Goal: Use online tool/utility: Utilize a website feature to perform a specific function

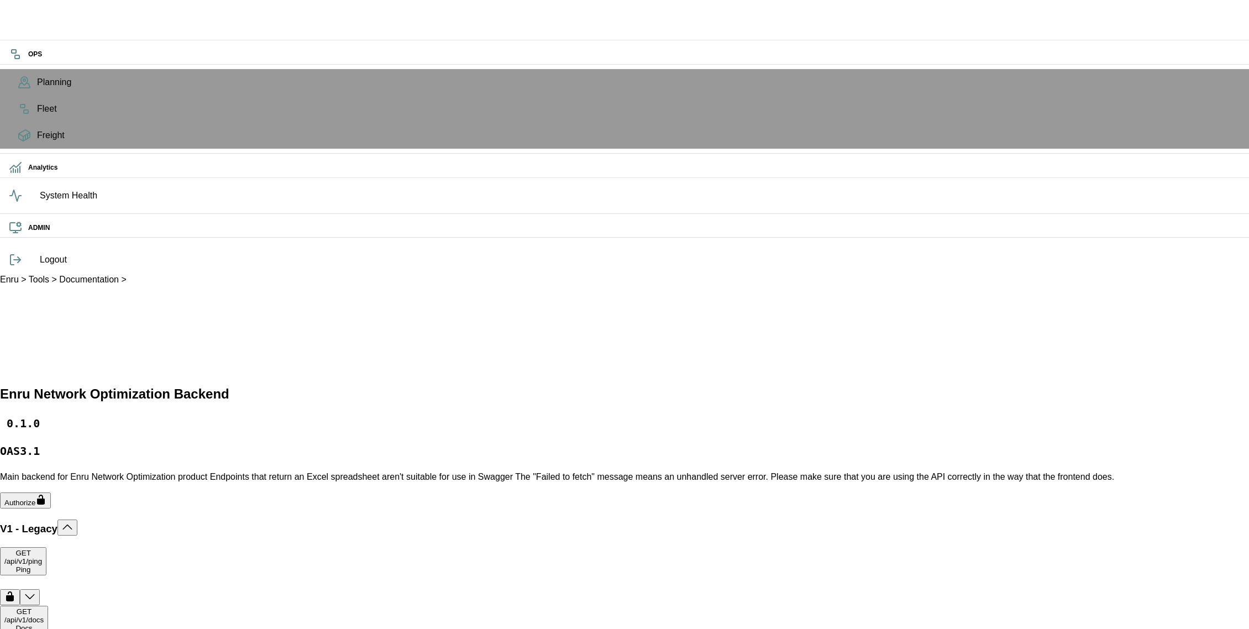
scroll to position [535, 0]
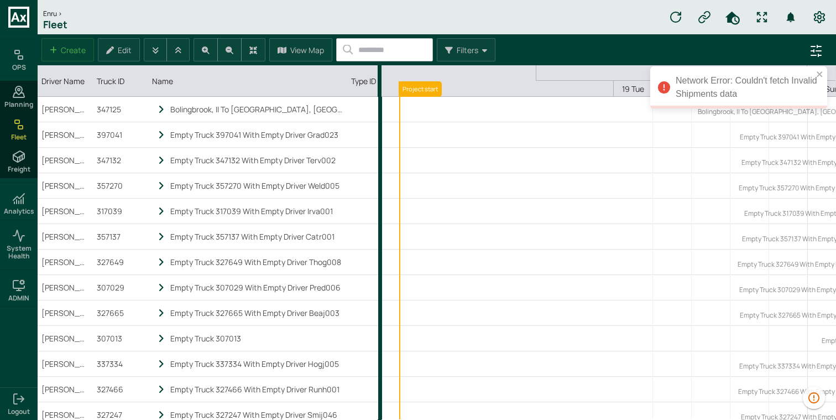
scroll to position [0, 245]
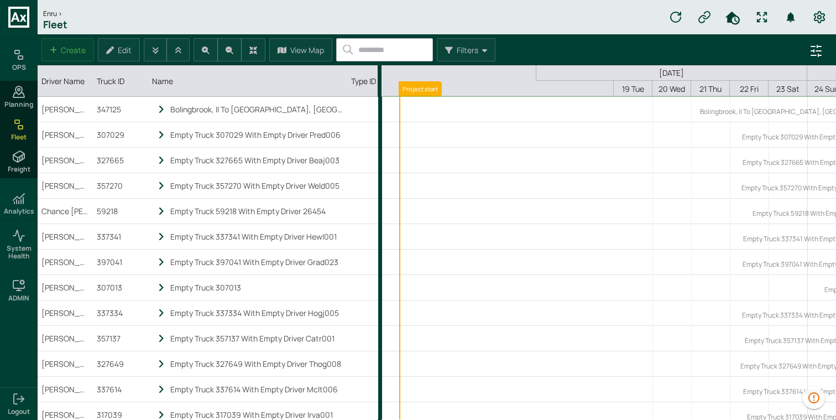
scroll to position [0, 245]
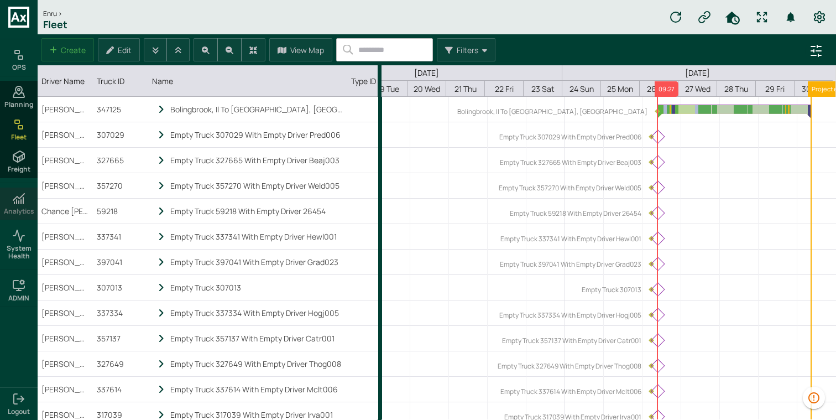
click at [23, 198] on icon at bounding box center [23, 200] width 0 height 6
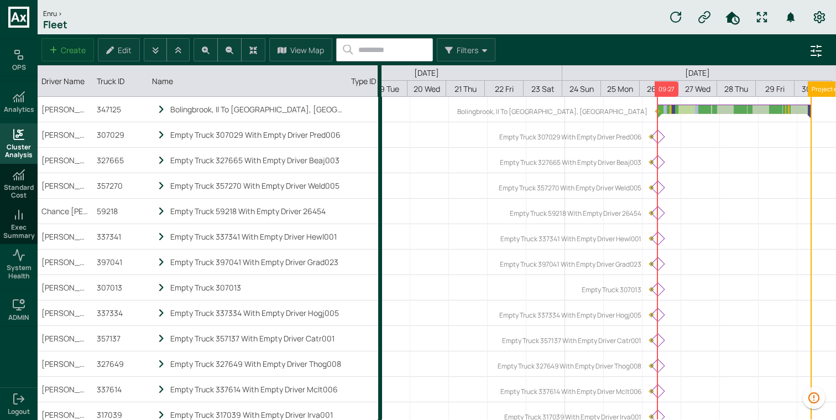
click at [23, 139] on icon at bounding box center [19, 134] width 10 height 10
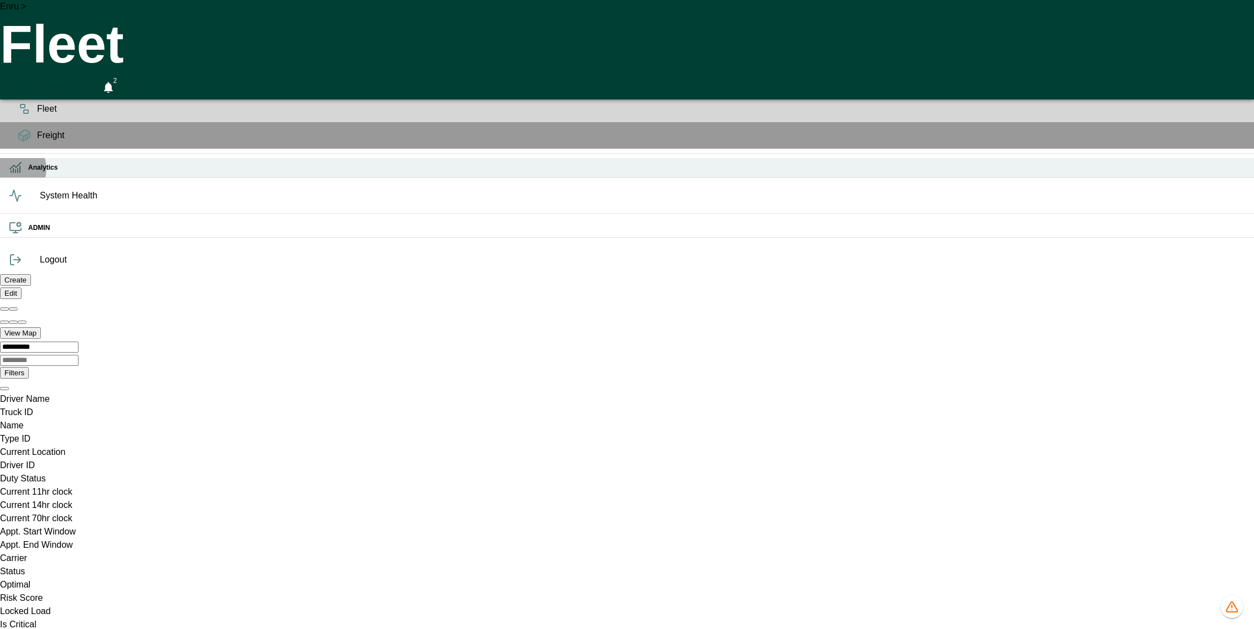
click at [12, 174] on icon at bounding box center [15, 167] width 13 height 13
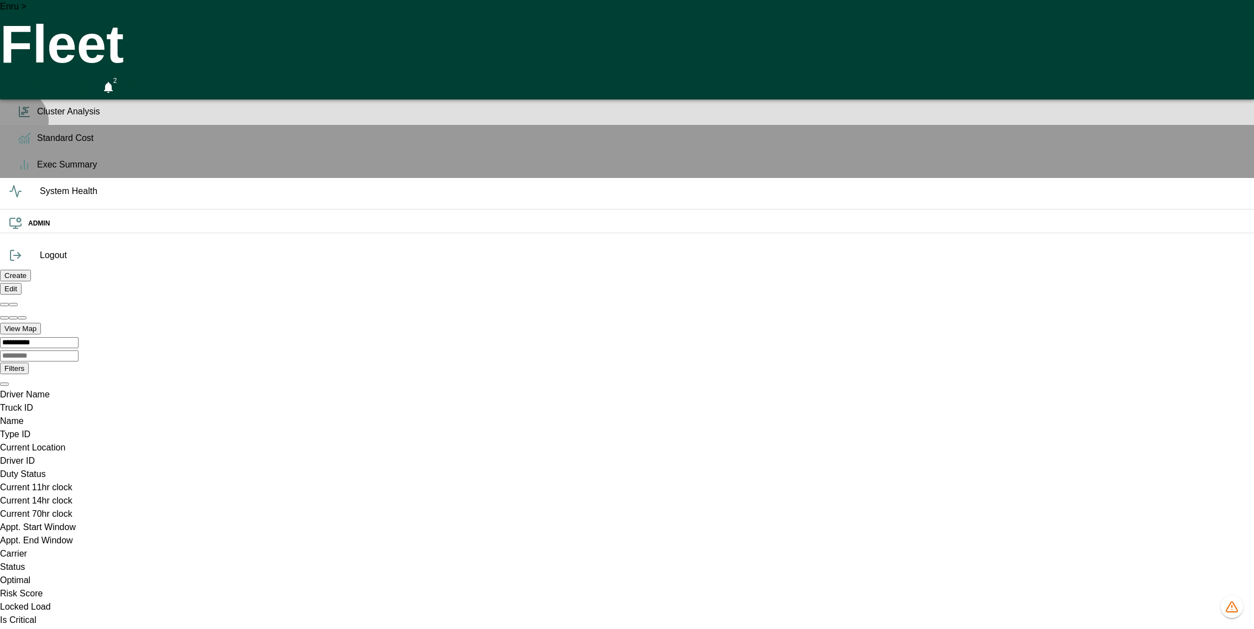
click at [37, 118] on span "Cluster Analysis" at bounding box center [641, 111] width 1208 height 13
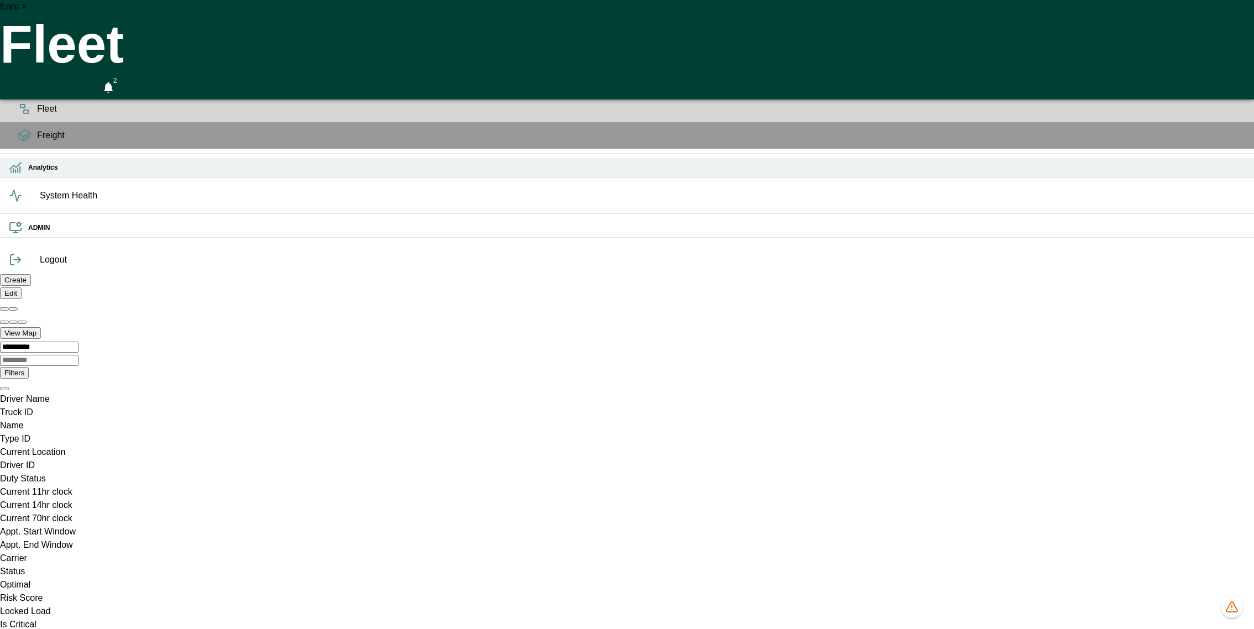
click at [27, 177] on div "Analytics" at bounding box center [627, 167] width 1254 height 19
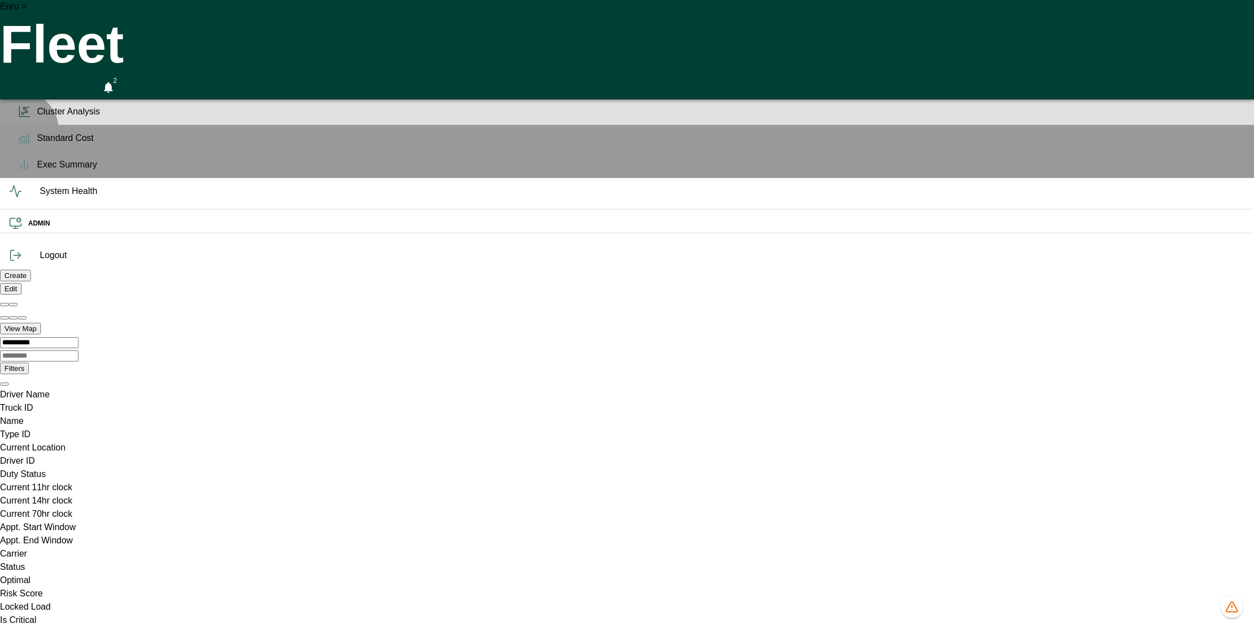
click at [37, 118] on span "Cluster Analysis" at bounding box center [641, 111] width 1208 height 13
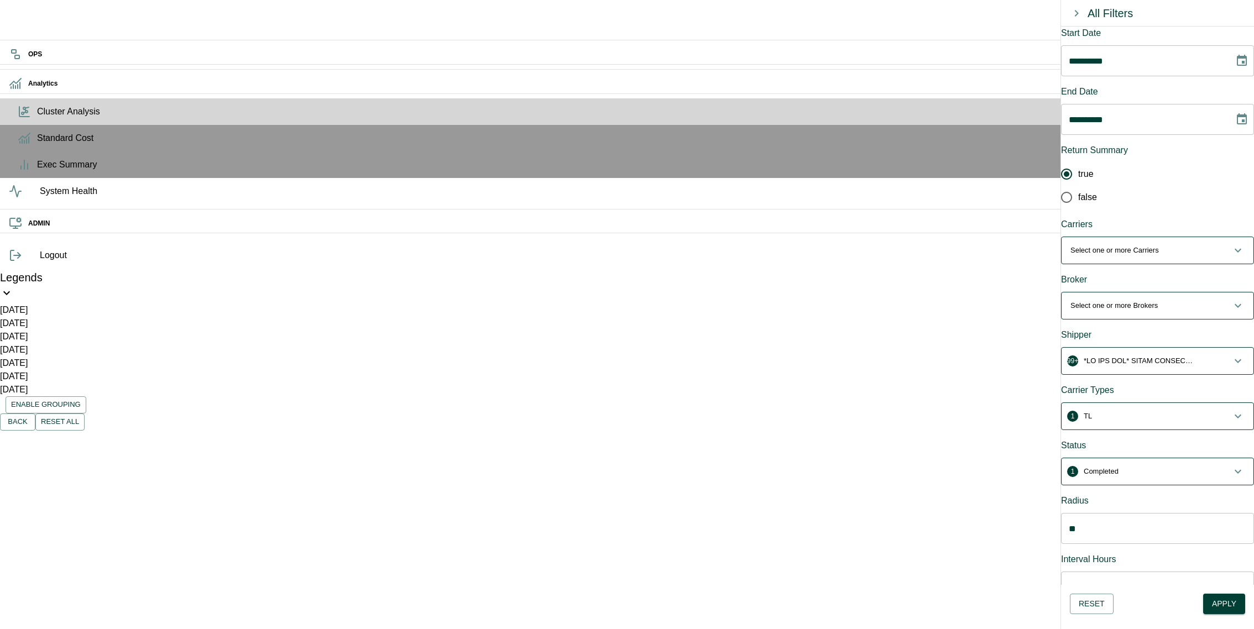
click at [1139, 245] on p "Select one or more Carriers" at bounding box center [1114, 250] width 88 height 11
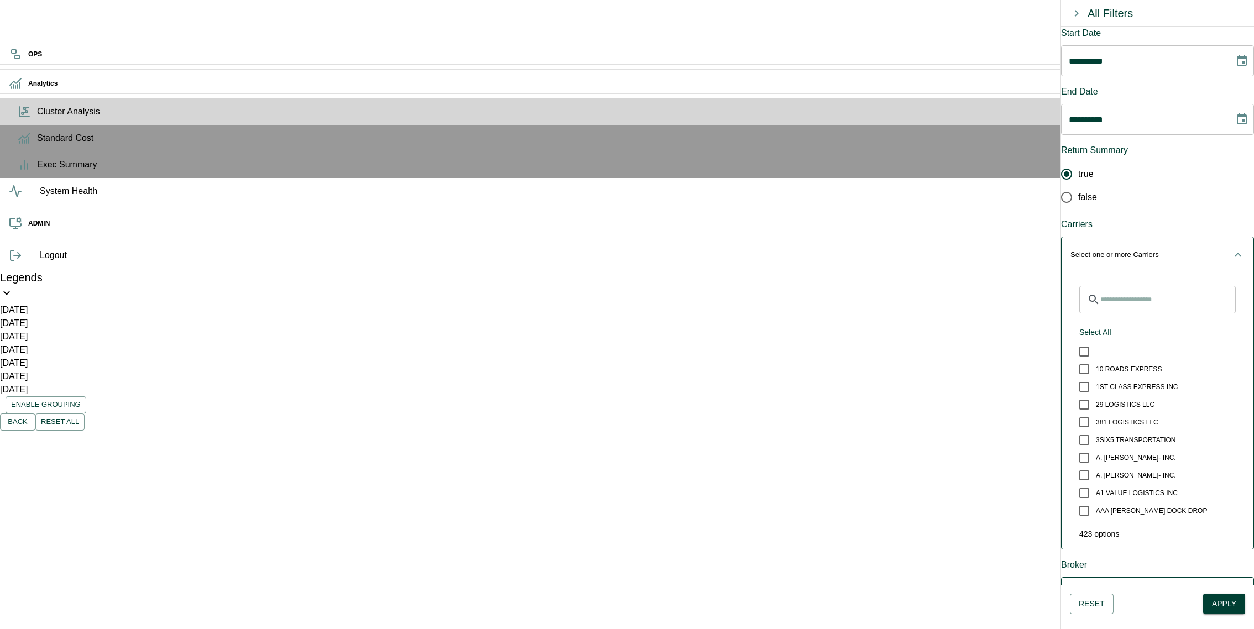
click at [1139, 249] on p "Select one or more Carriers" at bounding box center [1114, 254] width 88 height 11
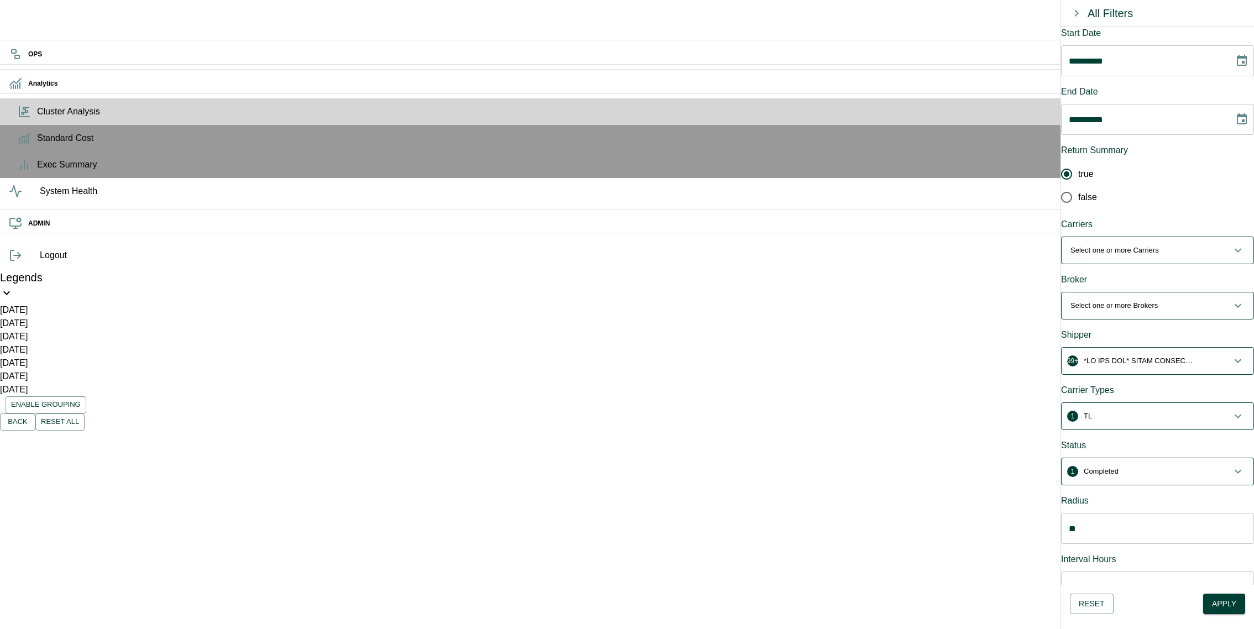
click at [1133, 300] on p "Select one or more Brokers" at bounding box center [1113, 305] width 87 height 11
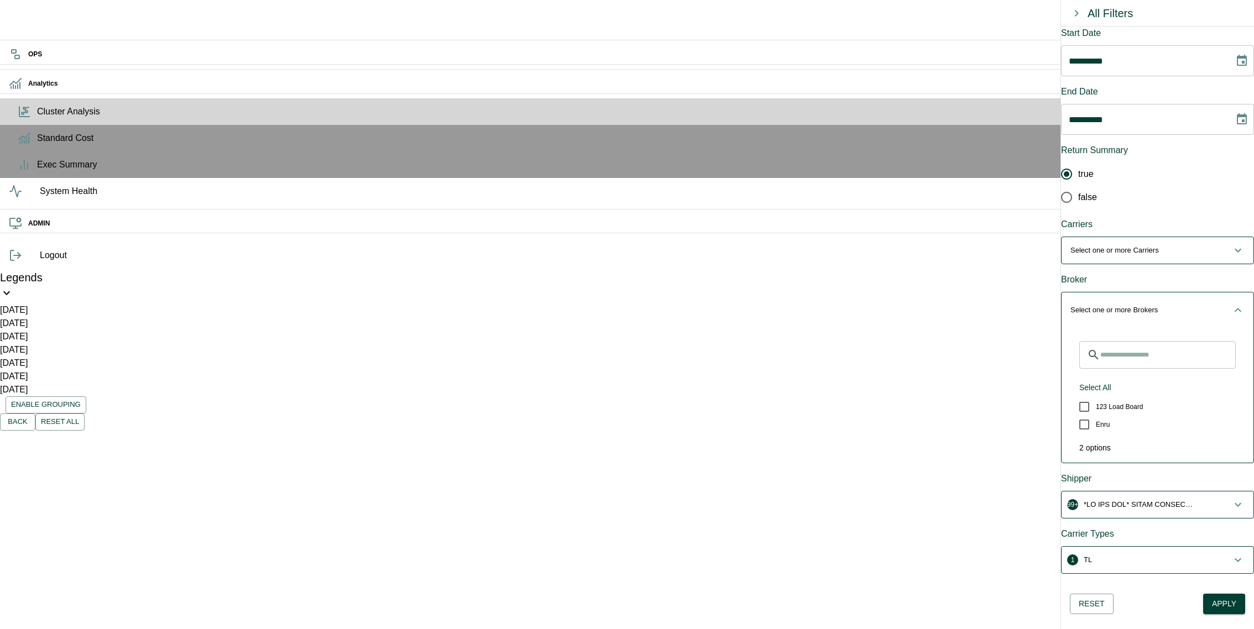
click at [1133, 305] on p "Select one or more Brokers" at bounding box center [1113, 310] width 87 height 11
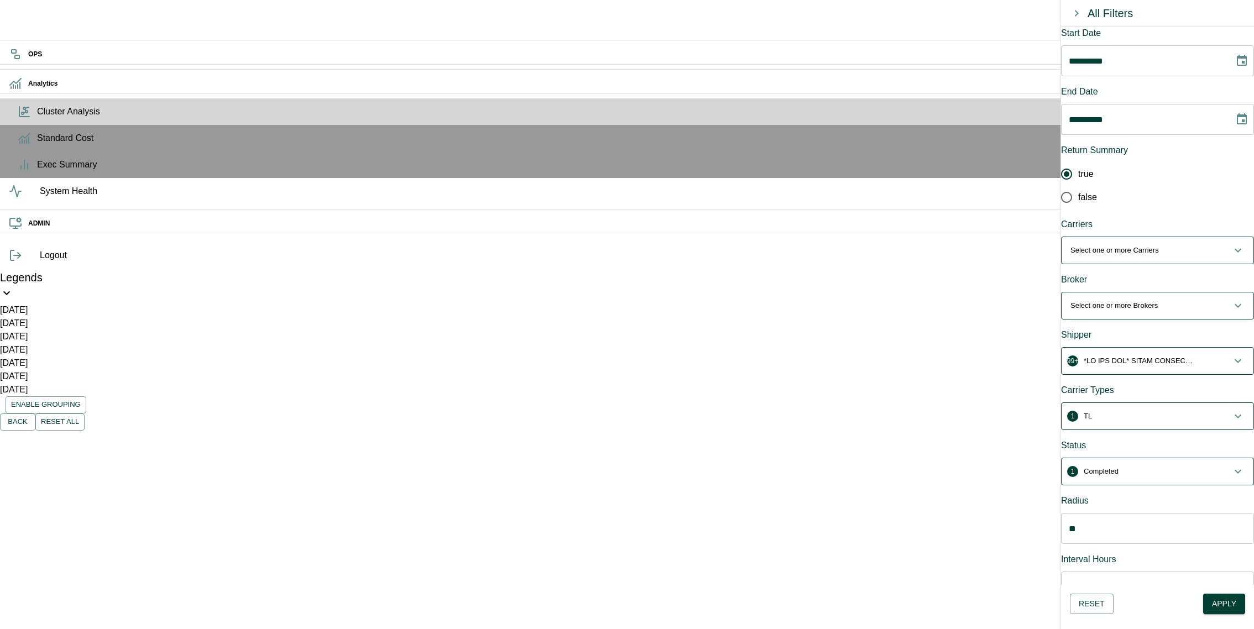
click at [1128, 355] on p "button" at bounding box center [1139, 360] width 111 height 11
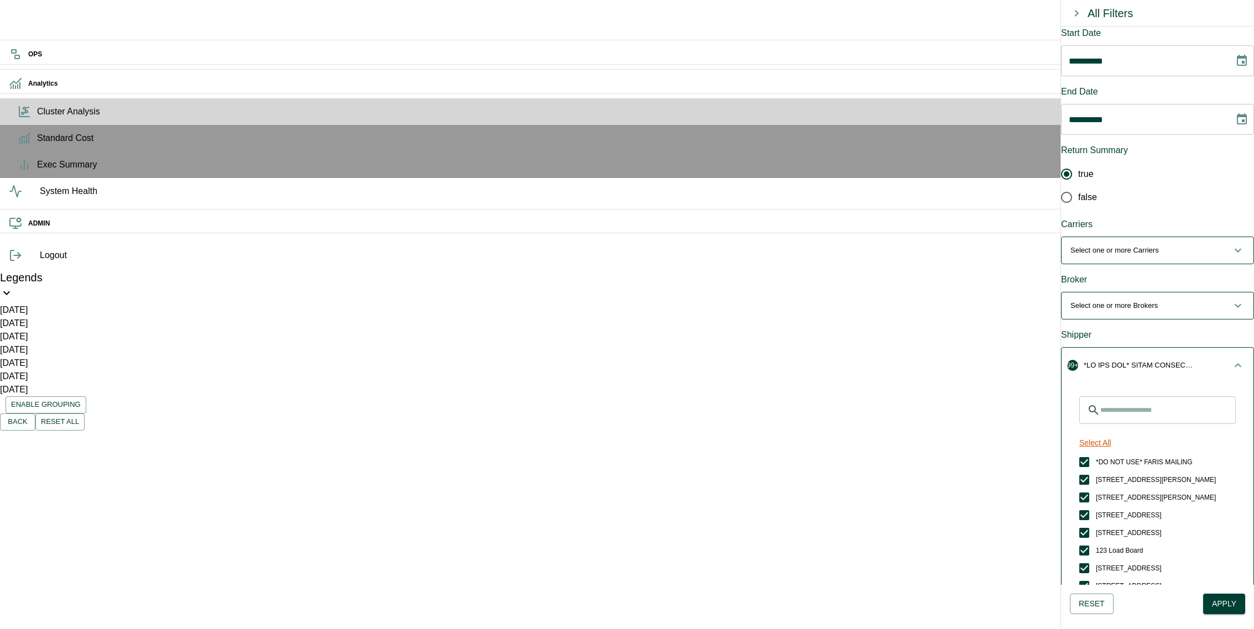
click at [1108, 433] on button "Select All" at bounding box center [1095, 443] width 41 height 20
click at [1122, 433] on button "Unselect All" at bounding box center [1099, 443] width 49 height 20
click at [1141, 396] on input "Search for Shippers" at bounding box center [1167, 410] width 135 height 28
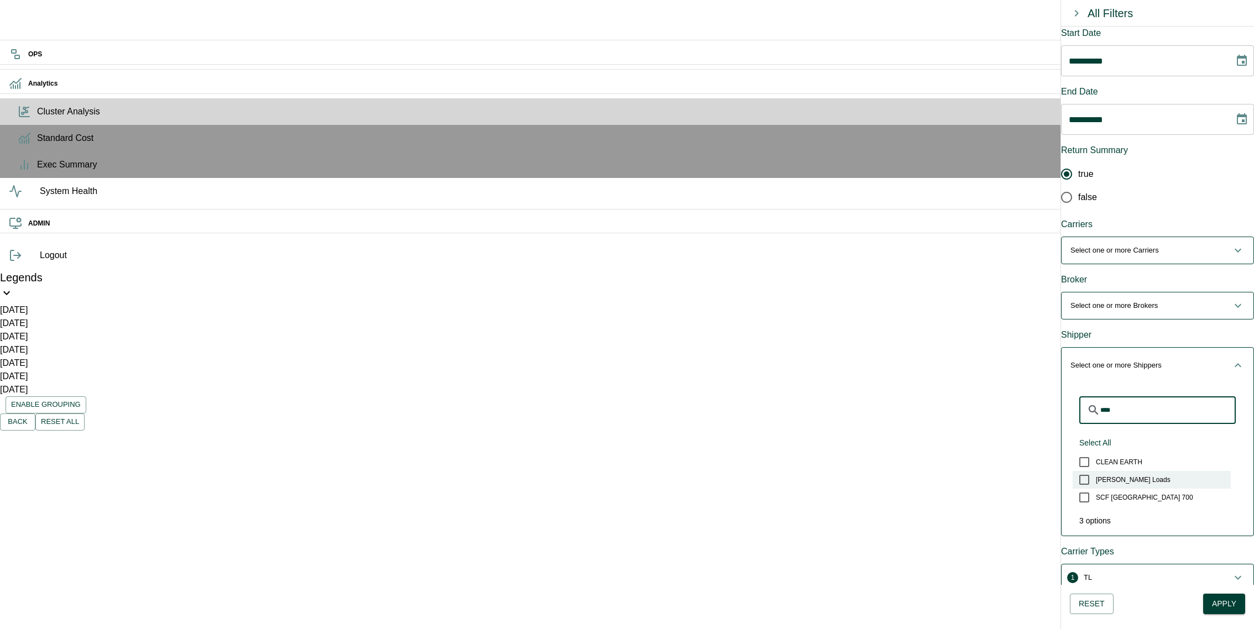
type input "****"
click at [1156, 471] on label "[PERSON_NAME] Loads" at bounding box center [1152, 480] width 158 height 18
click at [1182, 360] on span "1 [PERSON_NAME] Loads" at bounding box center [1150, 365] width 161 height 11
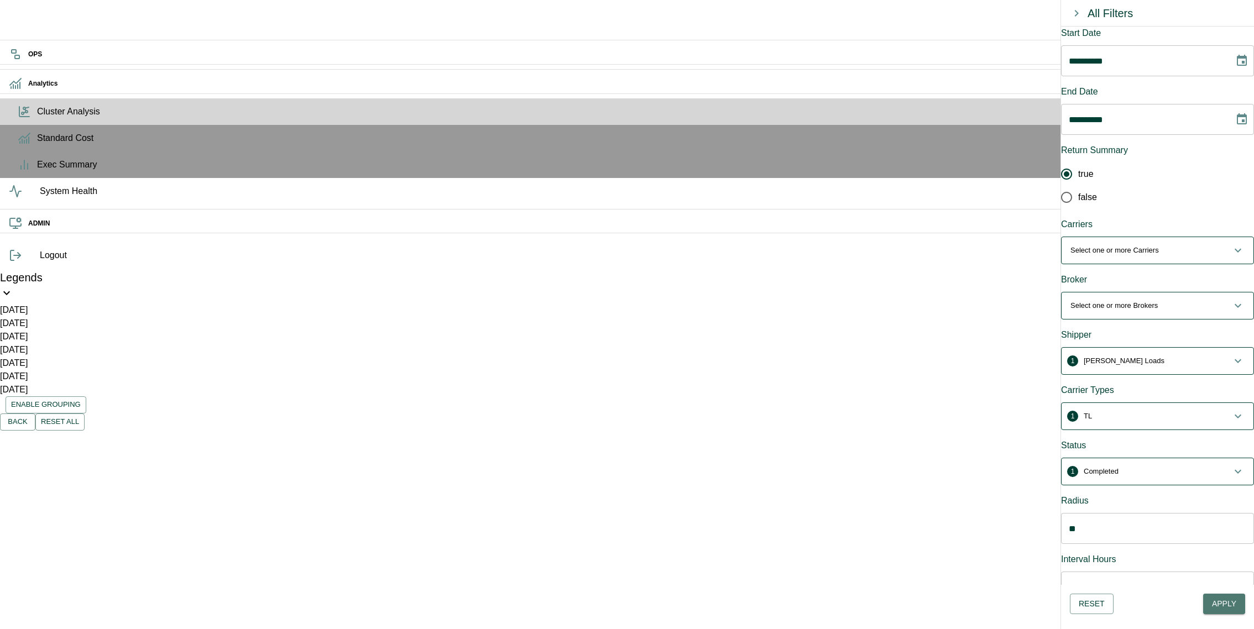
click at [1218, 595] on button "Apply" at bounding box center [1224, 604] width 42 height 20
click at [1123, 300] on p "Select one or more Brokers" at bounding box center [1113, 305] width 87 height 11
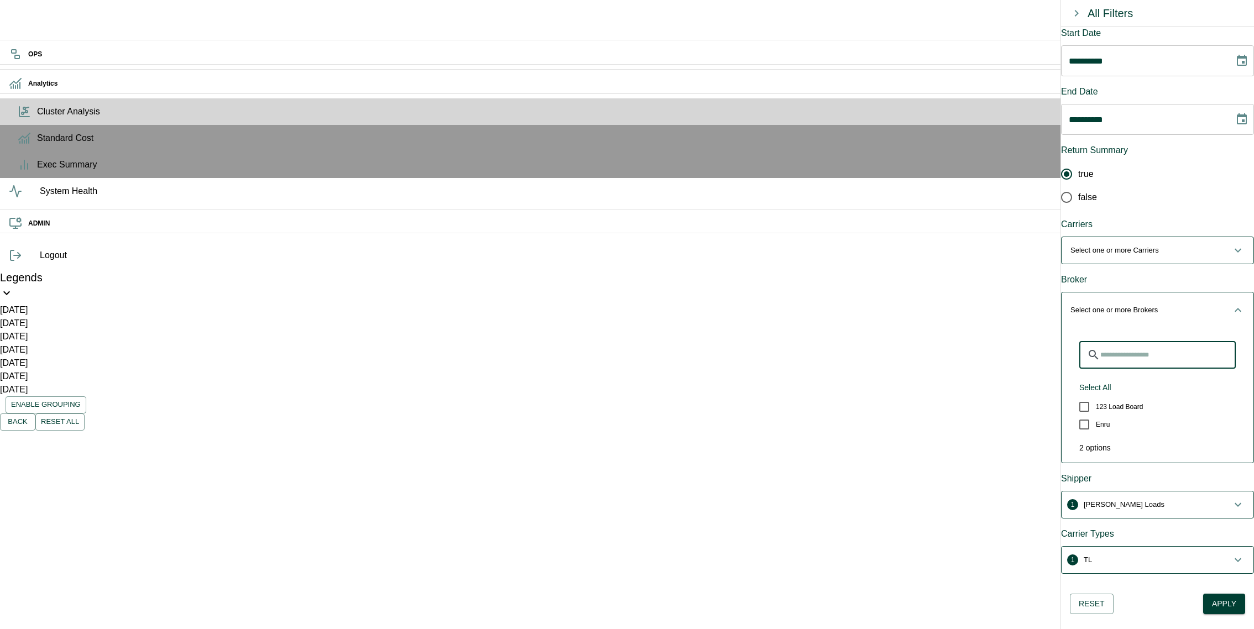
click at [1155, 341] on input "Search for Brokers" at bounding box center [1167, 355] width 135 height 28
click at [1159, 245] on p "Select one or more Carriers" at bounding box center [1114, 250] width 88 height 11
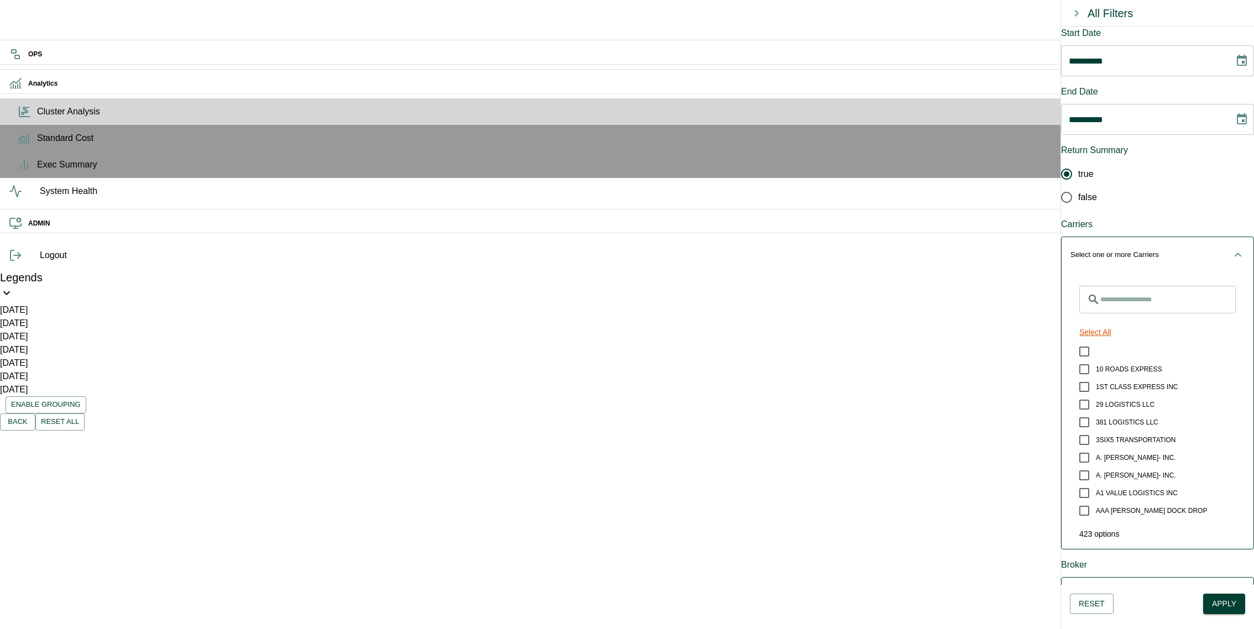
click at [1113, 322] on button "Select All" at bounding box center [1095, 332] width 41 height 20
click at [1151, 242] on button "99+" at bounding box center [1157, 254] width 192 height 35
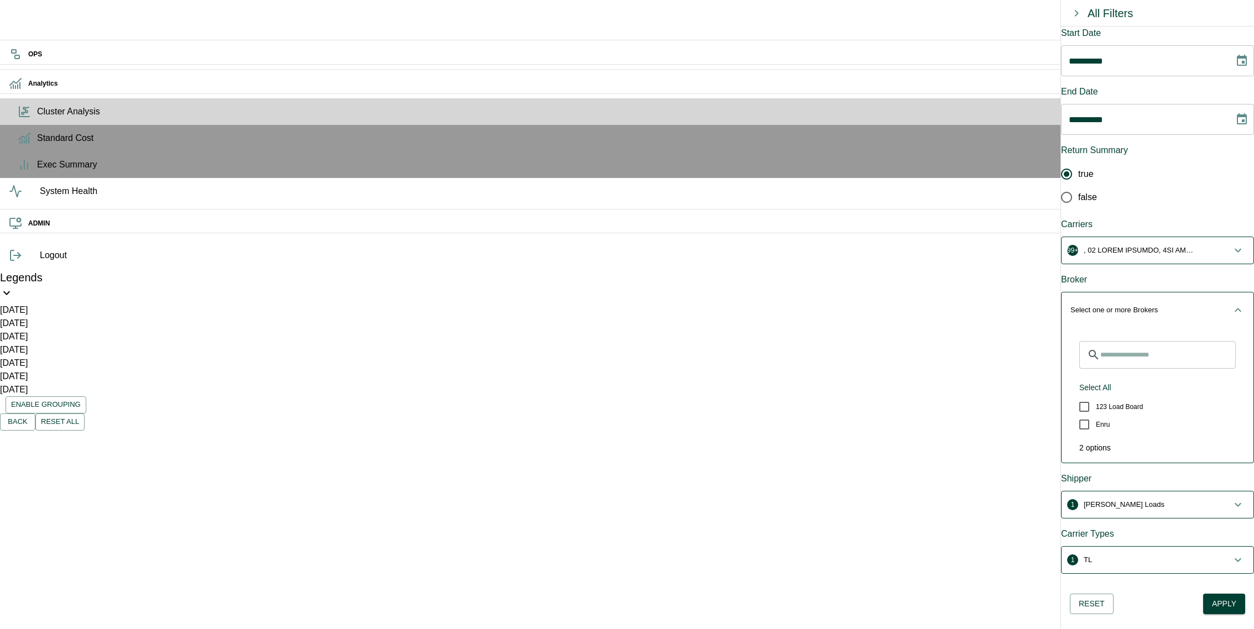
click at [1196, 292] on button "Select one or more Brokers" at bounding box center [1157, 309] width 192 height 35
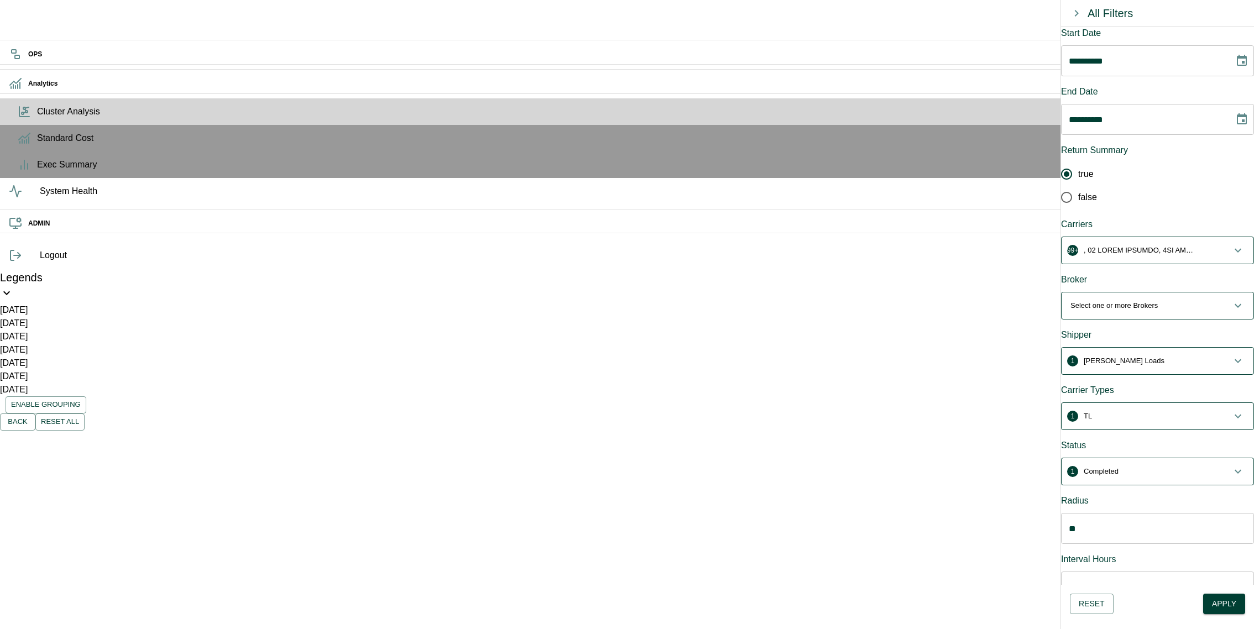
click at [1222, 603] on button "Apply" at bounding box center [1224, 604] width 42 height 20
click at [1162, 245] on p "button" at bounding box center [1139, 250] width 111 height 11
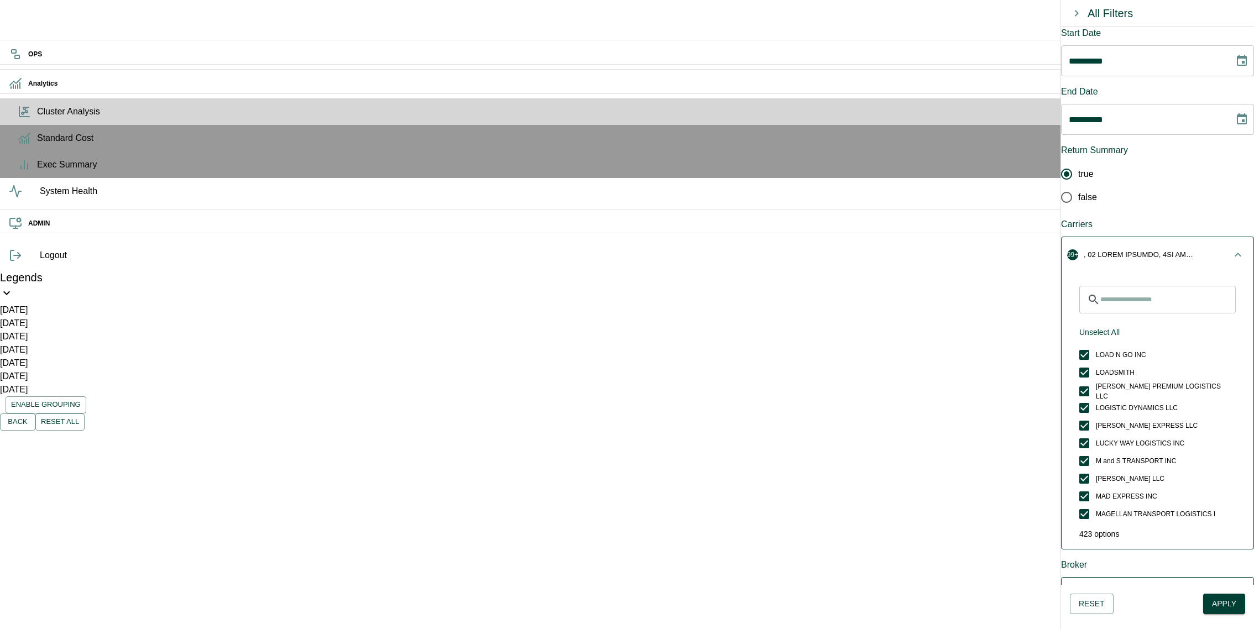
scroll to position [3286, 0]
click at [1116, 322] on button "Unselect All" at bounding box center [1099, 332] width 49 height 20
click at [1186, 249] on span "Select one or more Carriers" at bounding box center [1150, 254] width 161 height 11
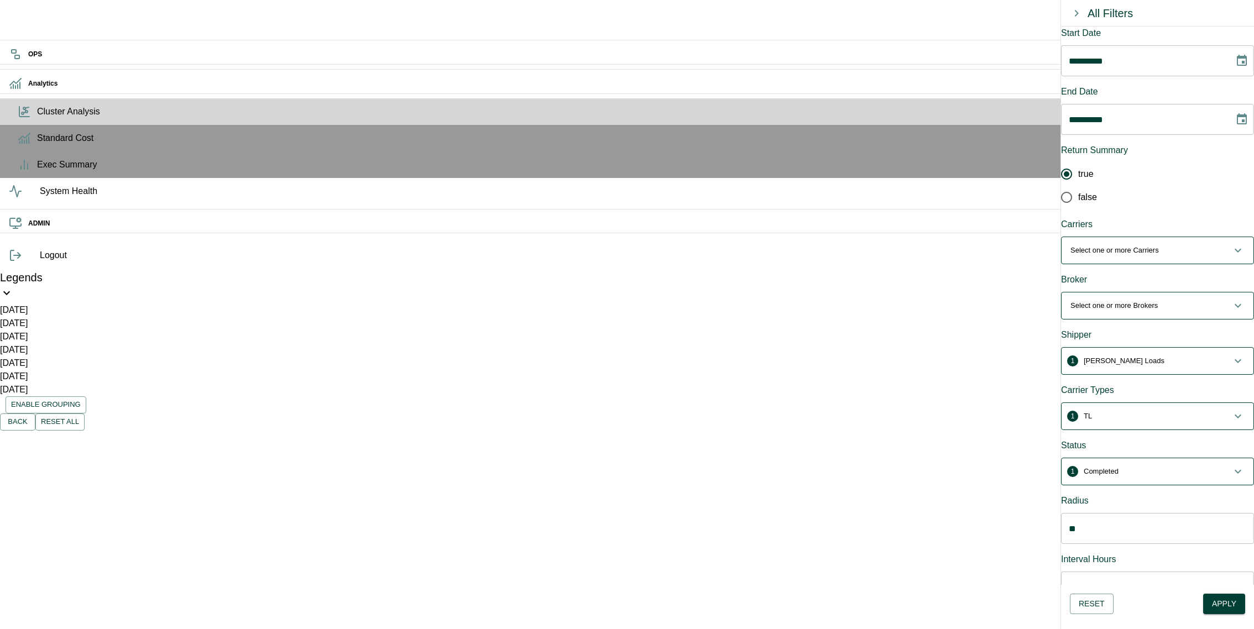
click at [1168, 300] on span "Select one or more Brokers" at bounding box center [1150, 305] width 161 height 11
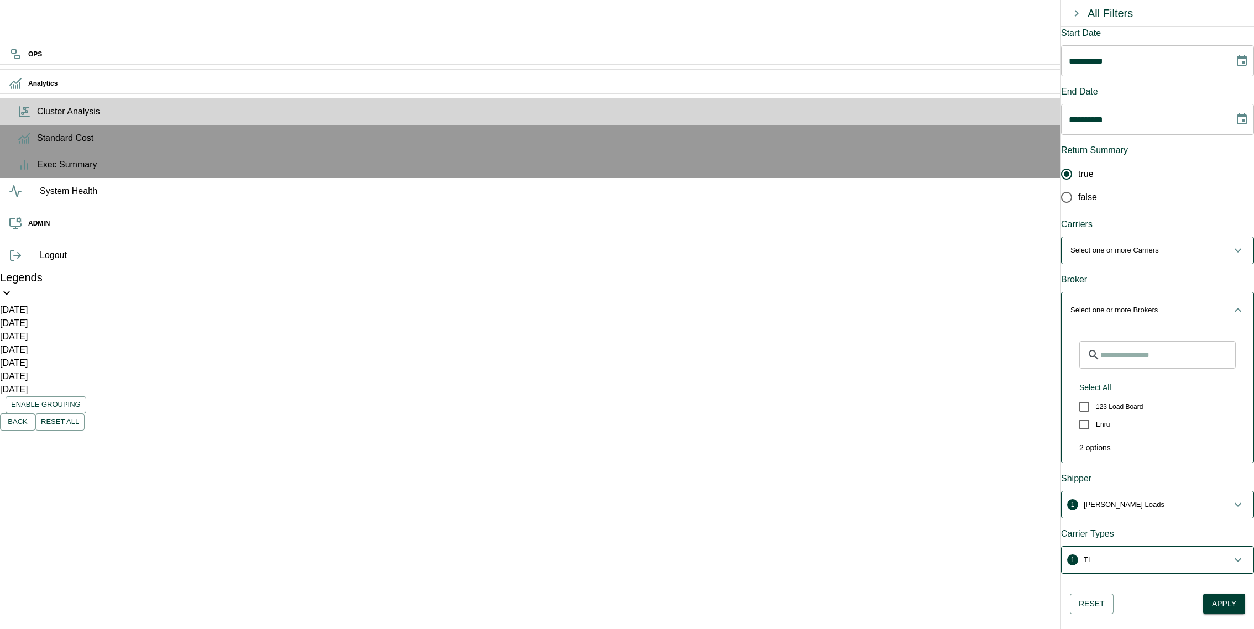
click at [1168, 305] on span "Select one or more Brokers" at bounding box center [1150, 310] width 161 height 11
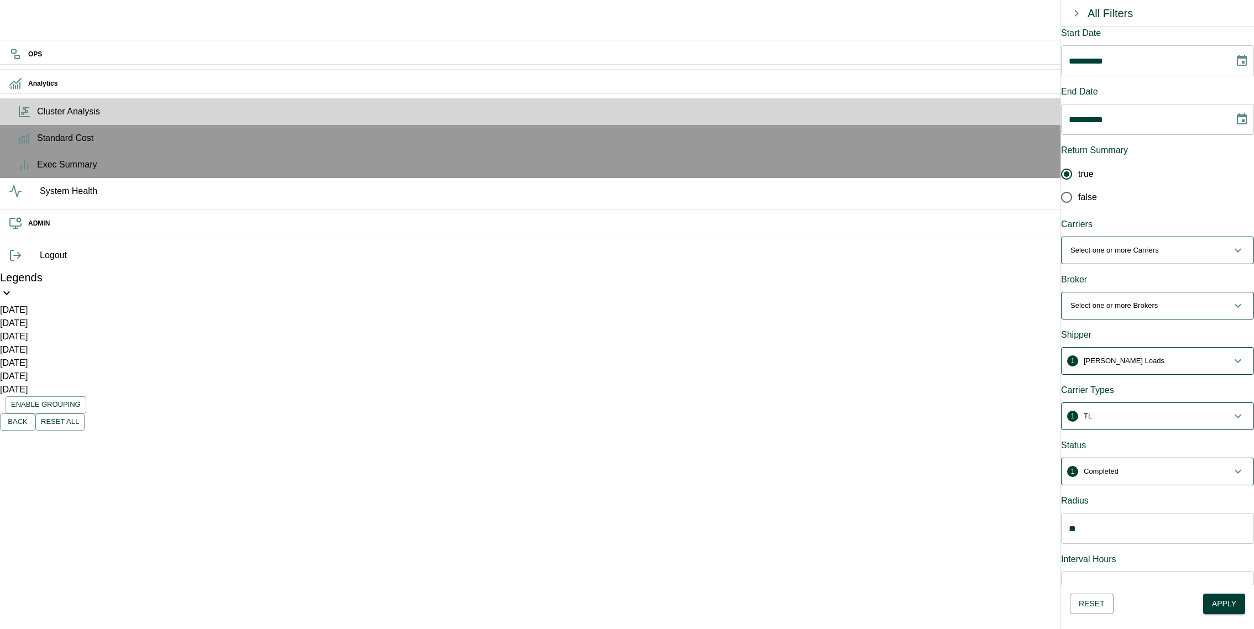
click at [1168, 300] on span "Select one or more Brokers" at bounding box center [1150, 305] width 161 height 11
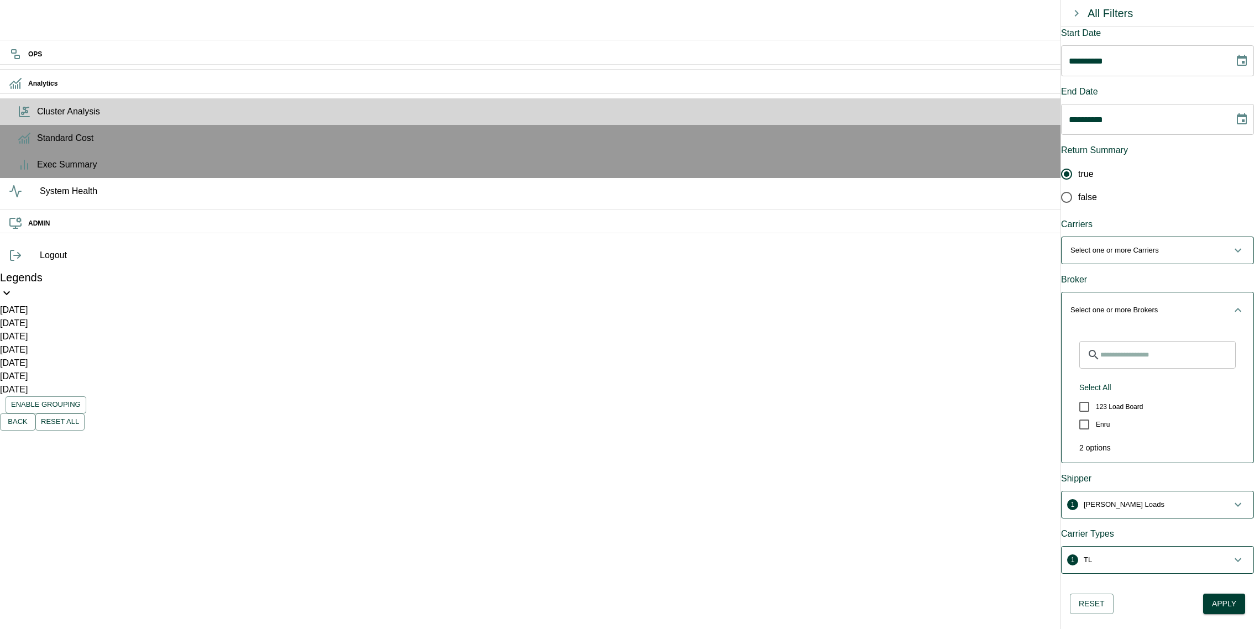
click at [1165, 292] on button "Select one or more Brokers" at bounding box center [1157, 309] width 192 height 35
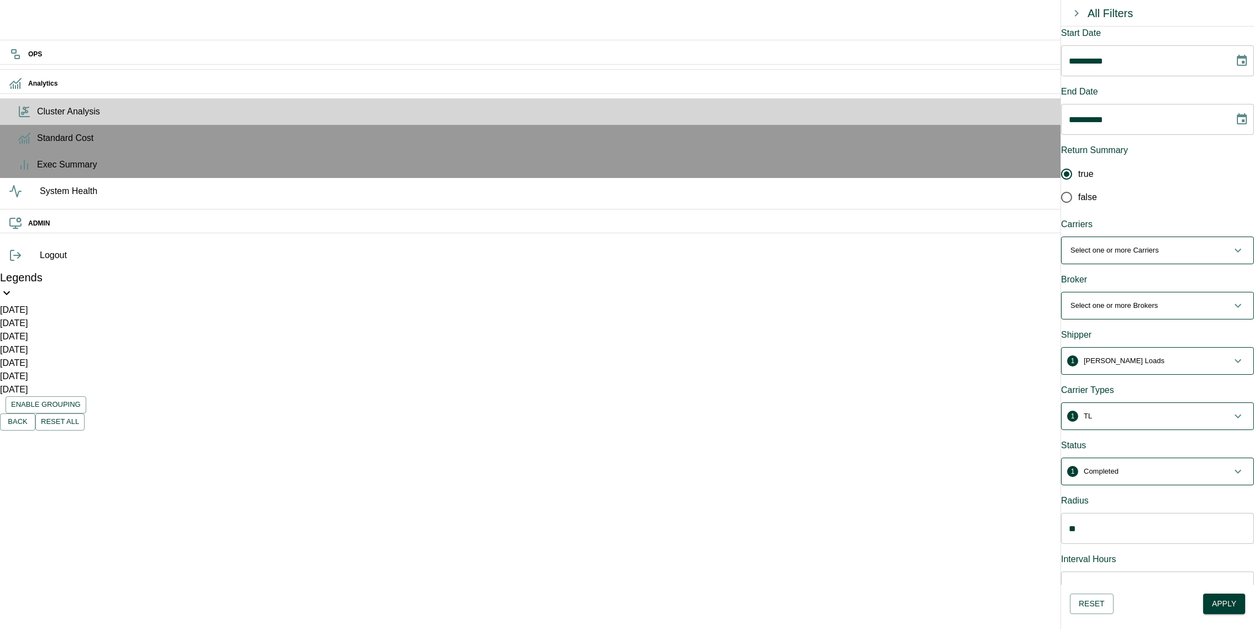
click at [1209, 411] on span "1 TL" at bounding box center [1150, 416] width 161 height 11
click at [1106, 488] on button "Select All" at bounding box center [1095, 498] width 41 height 20
click at [1170, 415] on p "TL, LTL, Other, Test, Intermodal, Customer Routed, OTM, None, COMPANY, , WEEKLY…" at bounding box center [1139, 420] width 111 height 11
click at [1237, 67] on icon "Choose date, selected date is Aug 11, 2025" at bounding box center [1241, 60] width 13 height 13
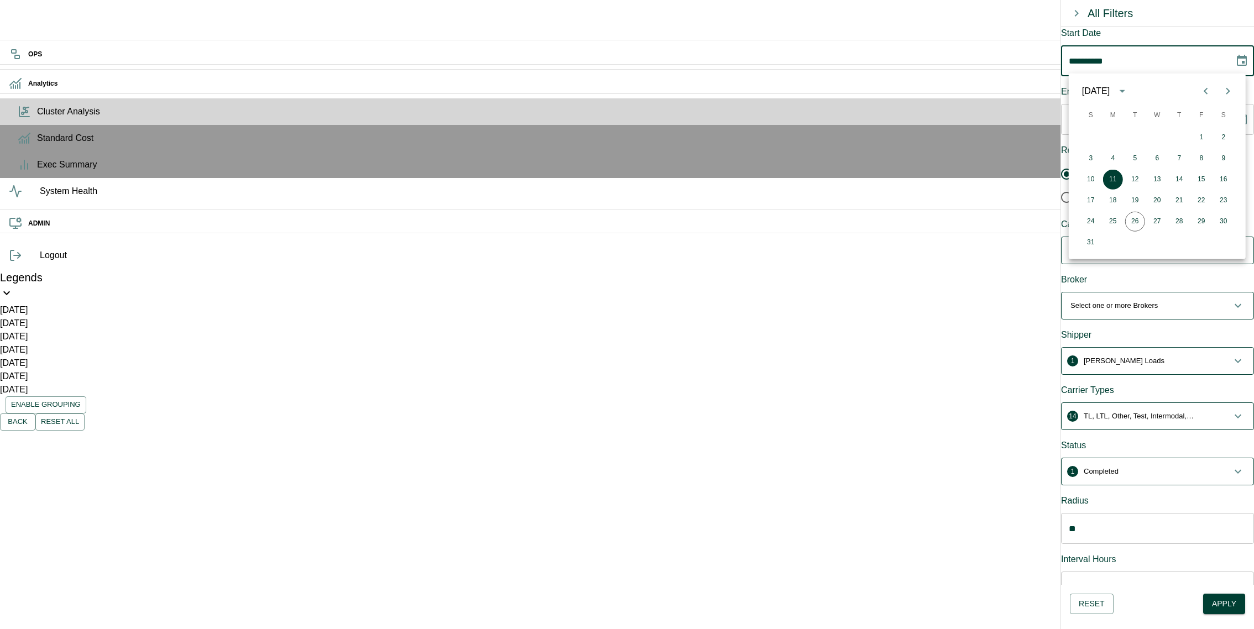
click at [1200, 90] on icon "Previous month" at bounding box center [1205, 91] width 13 height 13
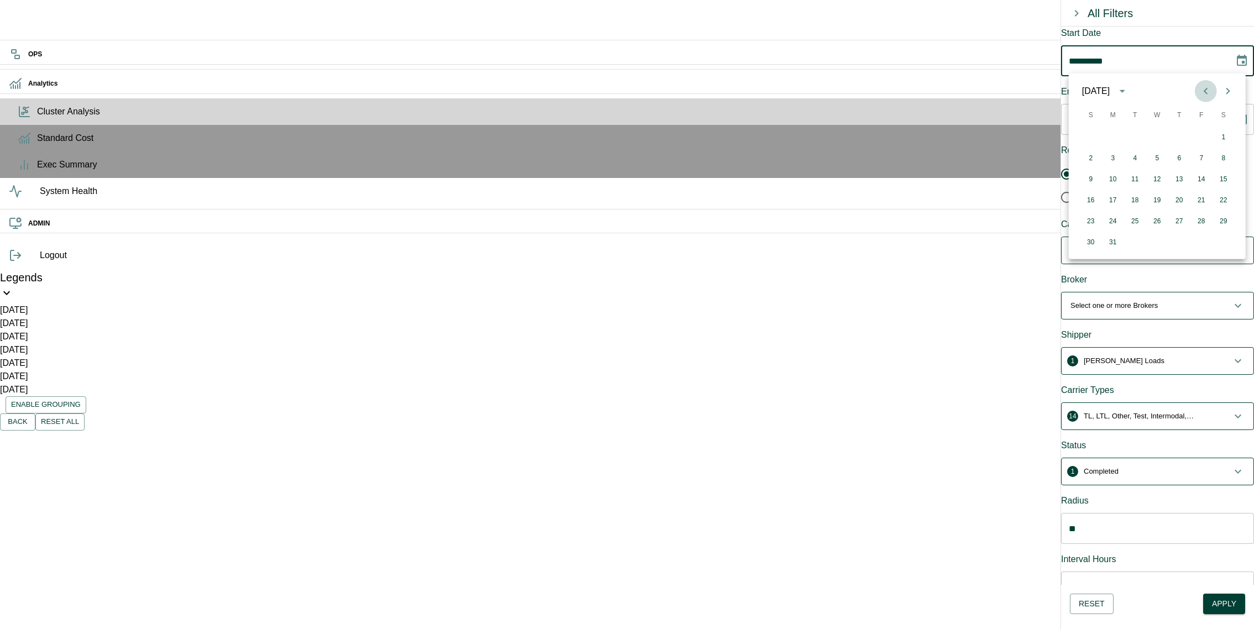
click at [1200, 90] on icon "Previous month" at bounding box center [1205, 91] width 13 height 13
click at [1226, 89] on icon "Next month" at bounding box center [1227, 91] width 13 height 13
click at [1158, 135] on button "1" at bounding box center [1157, 138] width 20 height 20
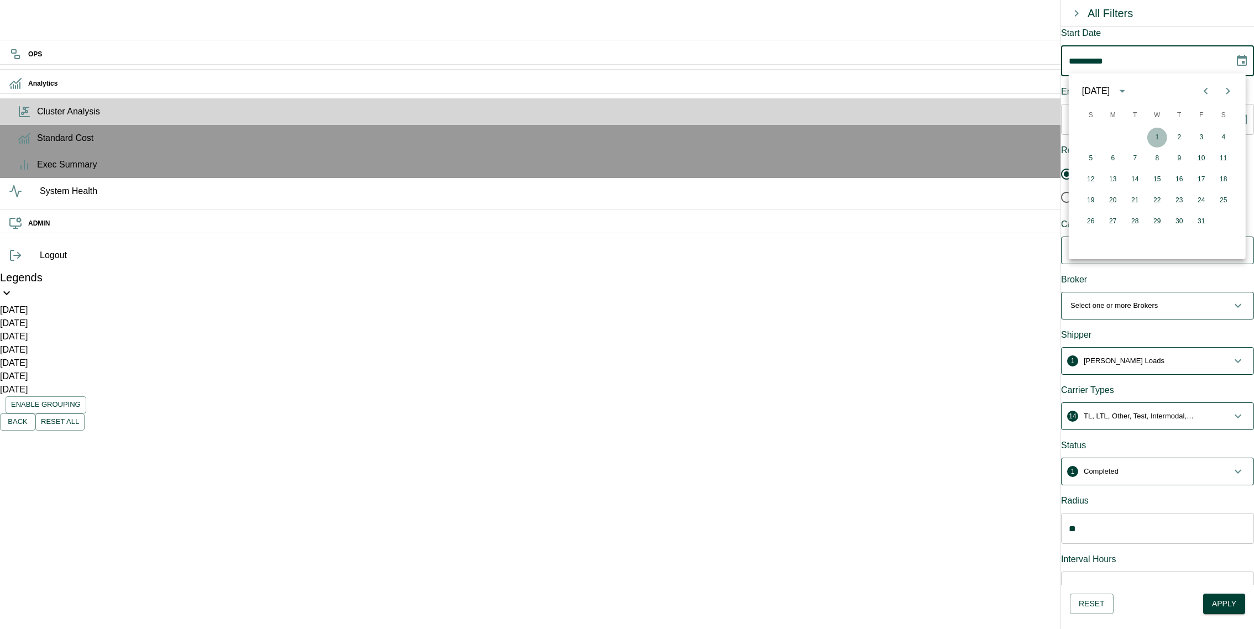
type input "**********"
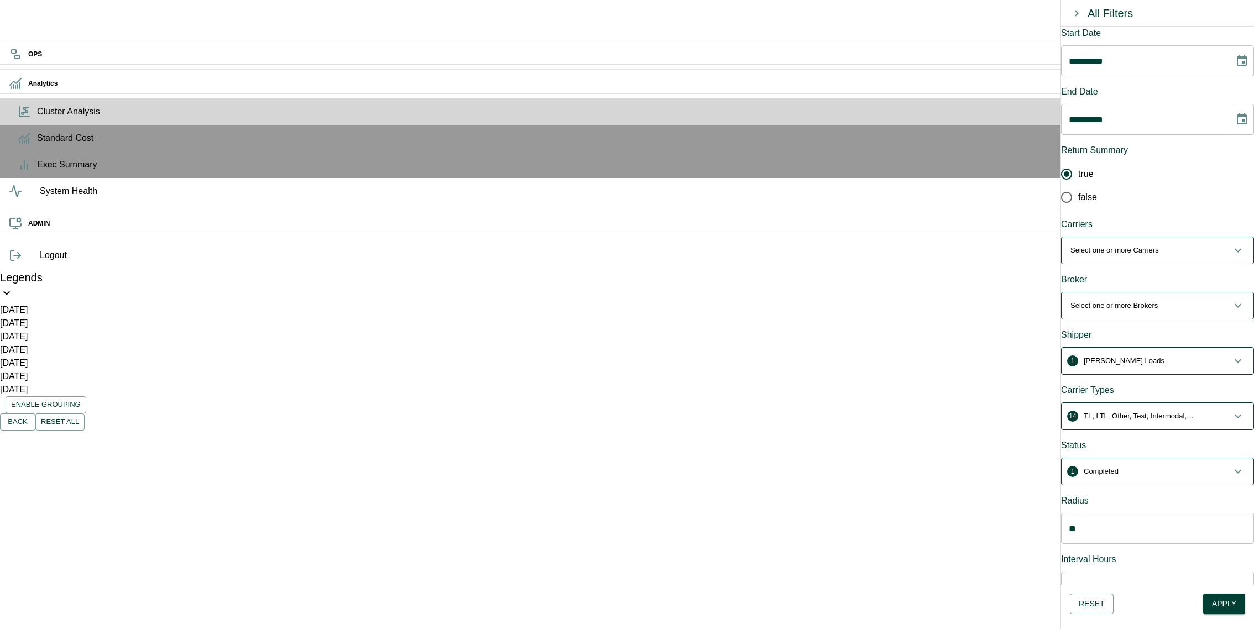
click at [1233, 595] on button "Apply" at bounding box center [1224, 604] width 42 height 20
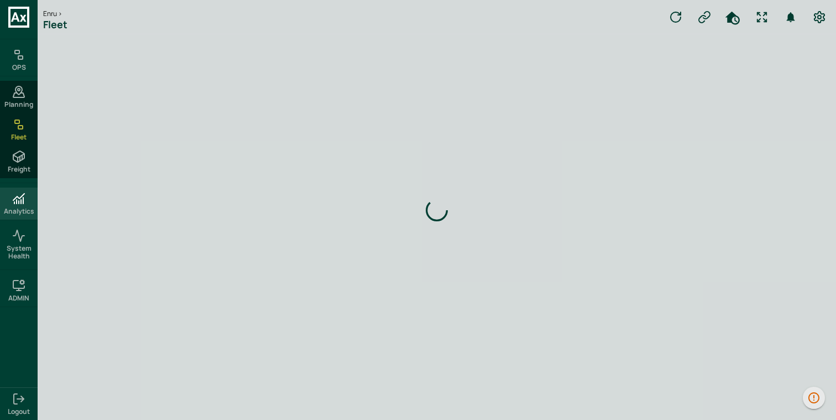
click at [34, 191] on div "Analytics" at bounding box center [19, 203] width 38 height 32
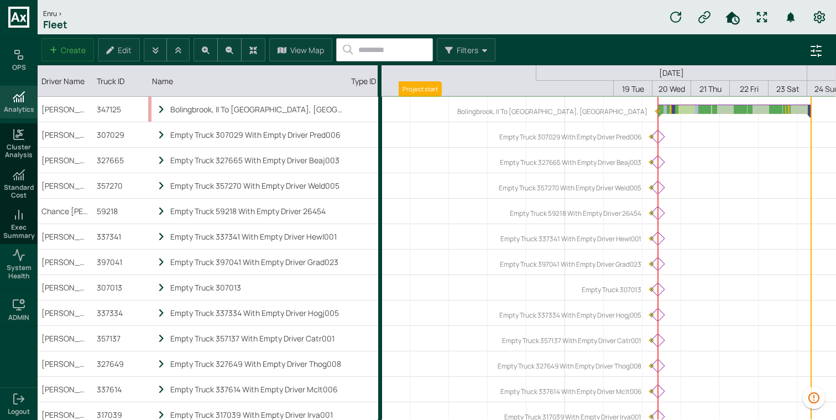
scroll to position [0, 245]
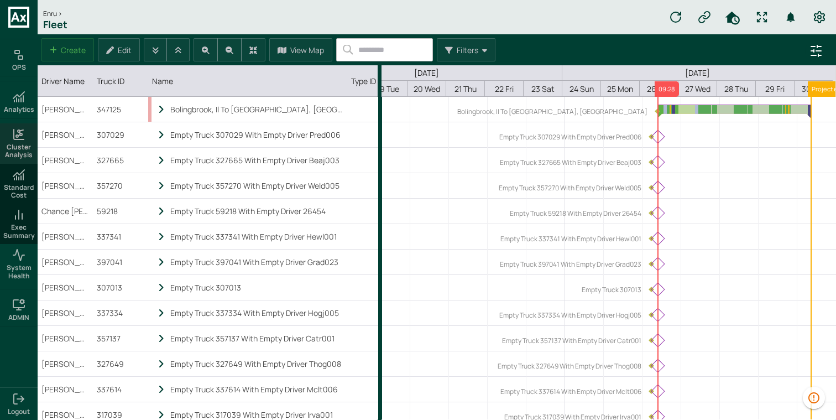
click at [28, 153] on span "Cluster Analysis" at bounding box center [18, 151] width 33 height 16
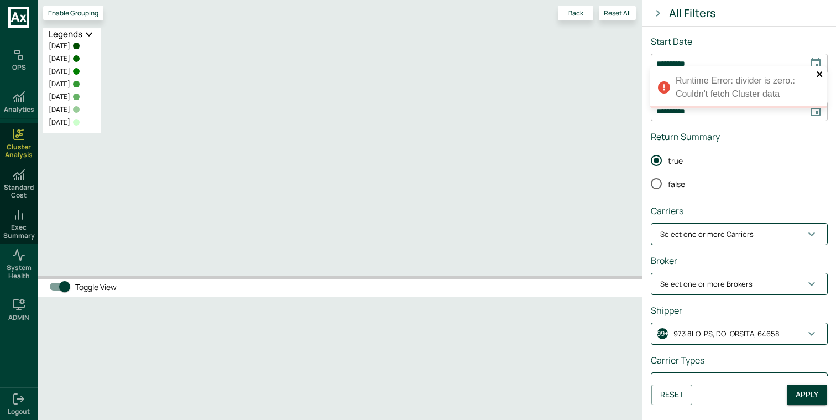
click at [817, 76] on icon "close" at bounding box center [820, 74] width 6 height 6
click at [813, 65] on div "**********" at bounding box center [418, 210] width 836 height 420
click at [814, 64] on icon "Choose date, selected date is Aug 11, 2025" at bounding box center [815, 63] width 13 height 13
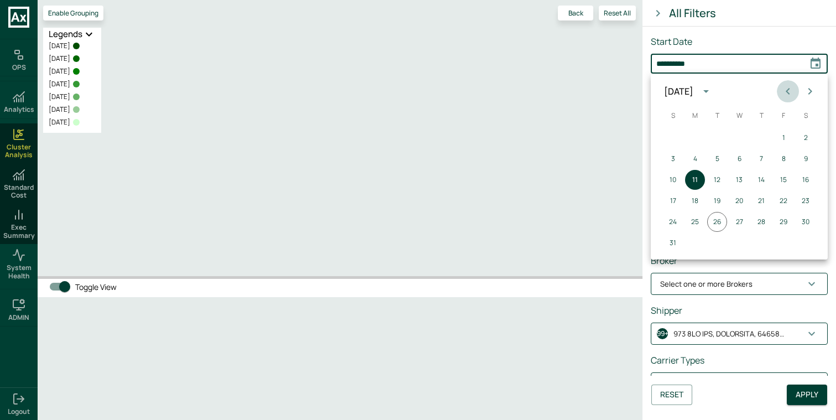
click at [782, 92] on icon "Previous month" at bounding box center [787, 91] width 13 height 13
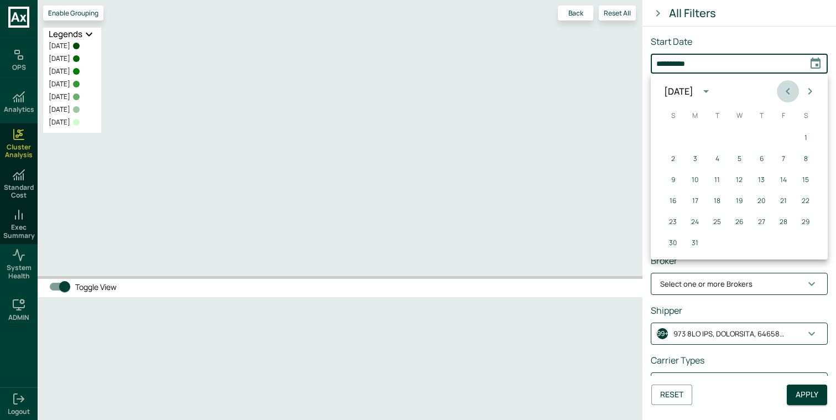
click at [782, 92] on icon "Previous month" at bounding box center [787, 91] width 13 height 13
click at [804, 95] on icon "Next month" at bounding box center [809, 91] width 13 height 13
click at [735, 143] on button "1" at bounding box center [739, 138] width 20 height 20
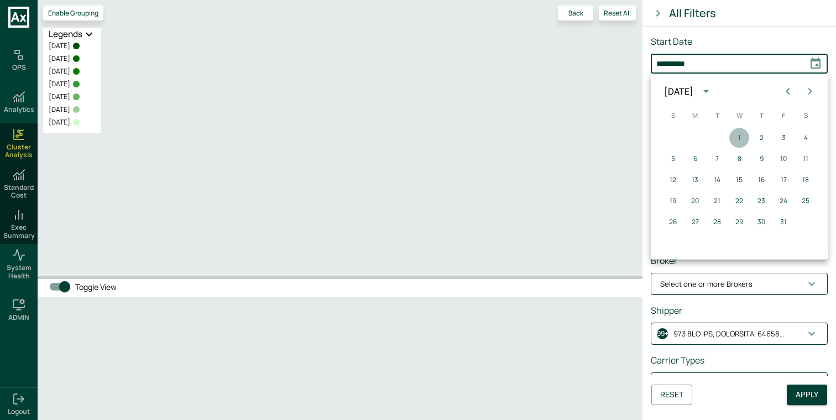
type input "**********"
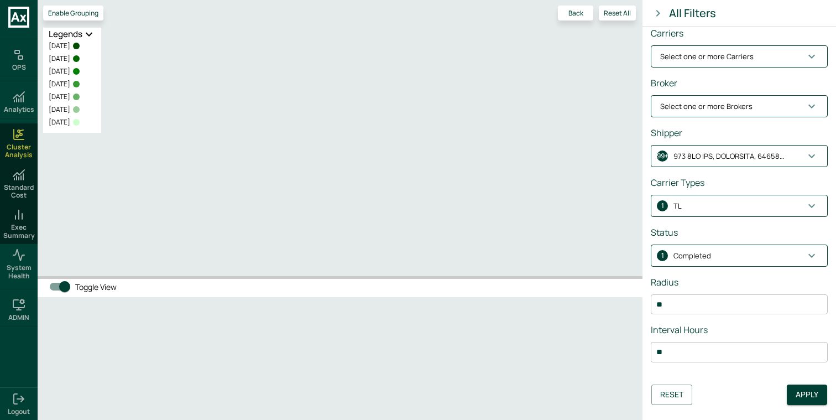
scroll to position [179, 0]
click at [749, 153] on p "button" at bounding box center [728, 155] width 111 height 11
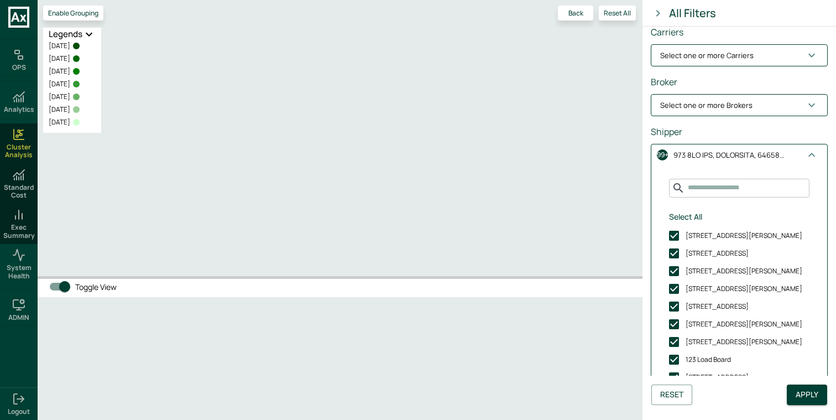
scroll to position [221, 0]
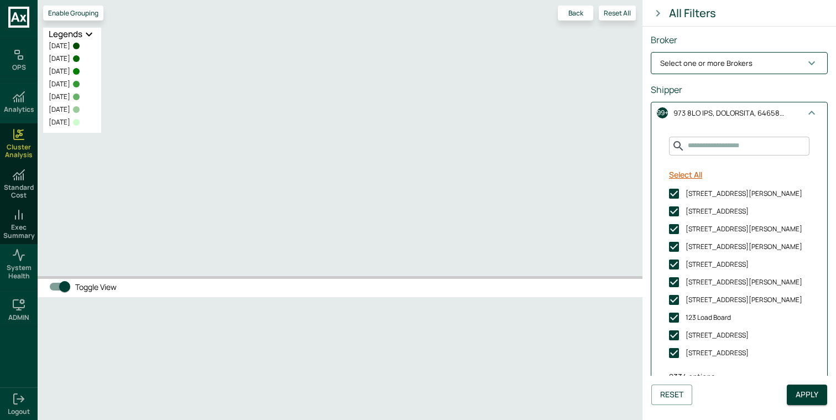
click at [694, 171] on button "Select All" at bounding box center [686, 175] width 42 height 20
click at [714, 147] on input "Search for Shippers" at bounding box center [747, 146] width 124 height 18
click at [694, 170] on button "Unselect All" at bounding box center [690, 175] width 51 height 20
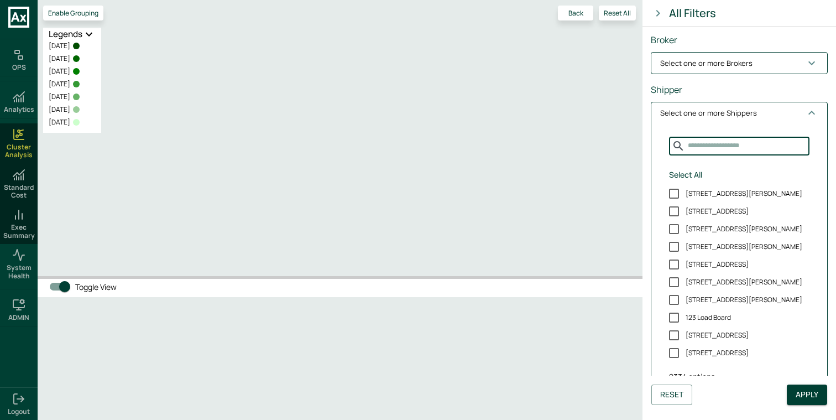
click at [714, 153] on input "Search for Shippers" at bounding box center [747, 146] width 124 height 18
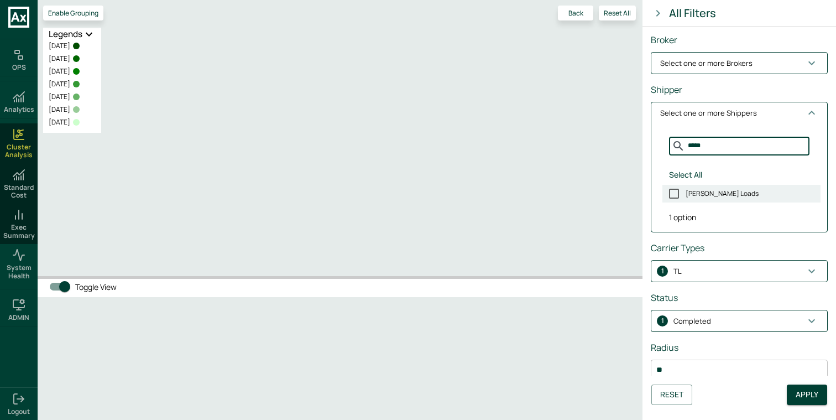
type input "*****"
click at [707, 186] on label "[PERSON_NAME] Loads" at bounding box center [741, 194] width 158 height 18
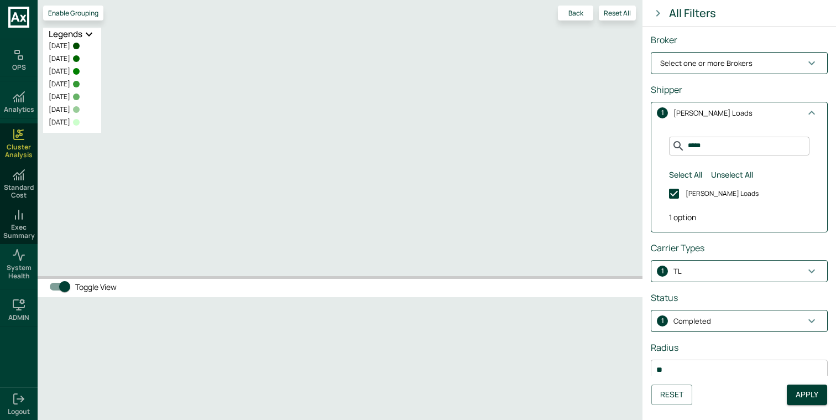
click at [729, 108] on span "1 [PERSON_NAME] Loads" at bounding box center [732, 113] width 145 height 11
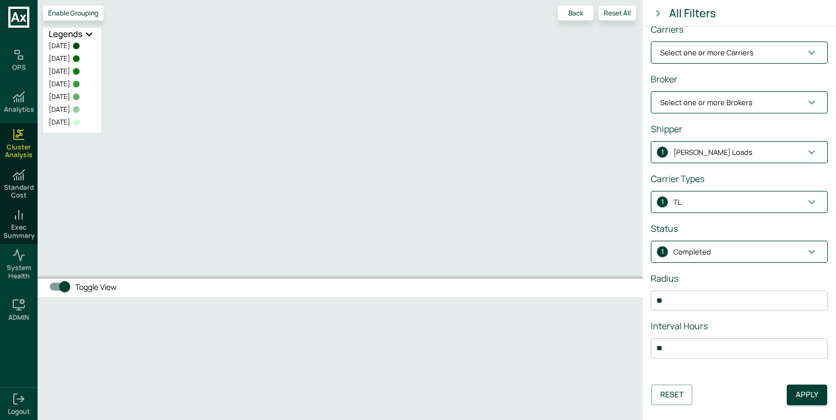
scroll to position [181, 0]
click at [813, 396] on button "Apply" at bounding box center [807, 394] width 40 height 20
